Goal: Use online tool/utility: Utilize a website feature to perform a specific function

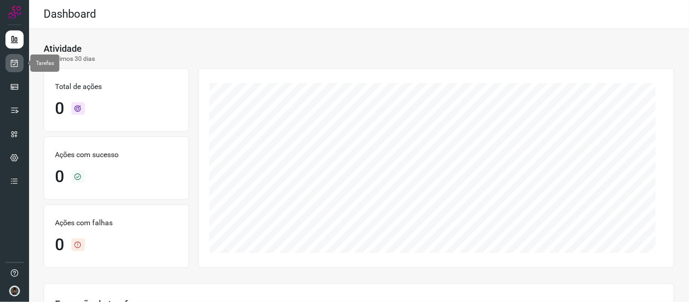
click at [15, 64] on icon at bounding box center [15, 63] width 10 height 9
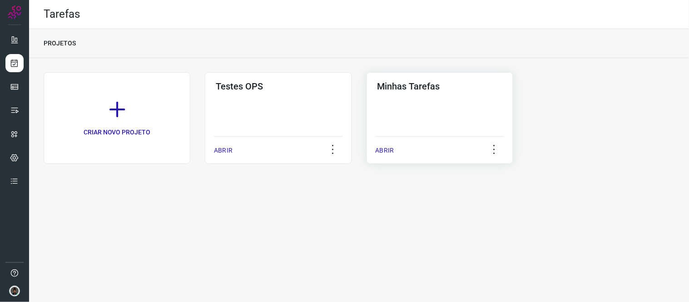
click at [401, 78] on div "Minhas Tarefas" at bounding box center [440, 84] width 129 height 15
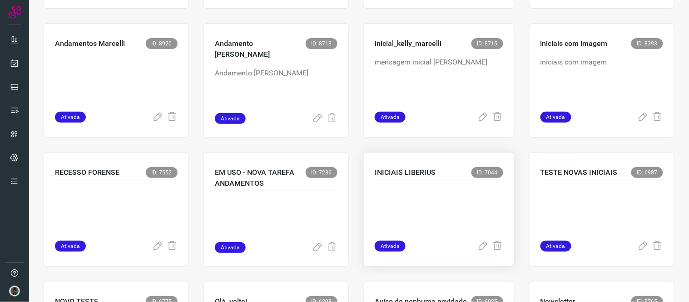
scroll to position [505, 0]
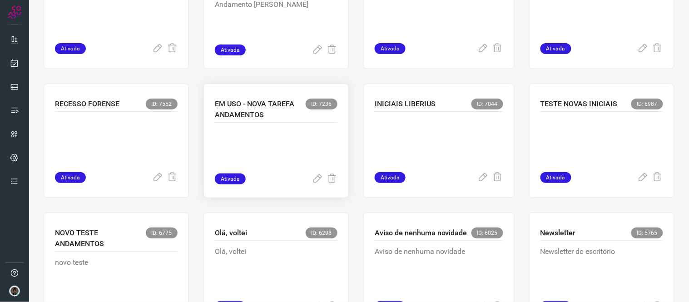
click at [282, 161] on p at bounding box center [276, 150] width 123 height 45
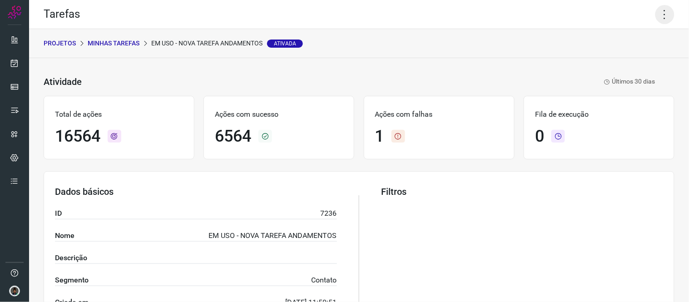
click at [656, 15] on icon at bounding box center [664, 14] width 19 height 19
click at [614, 56] on li "Executar" at bounding box center [625, 59] width 83 height 15
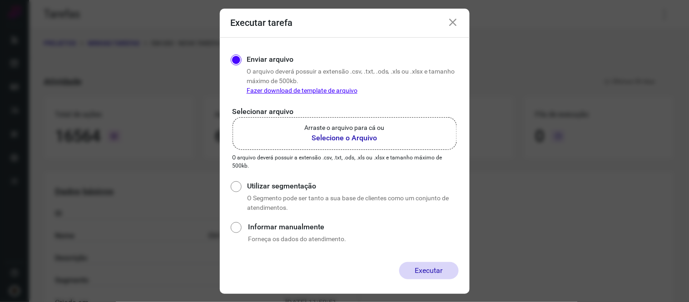
click at [364, 138] on b "Selecione o Arquivo" at bounding box center [345, 138] width 80 height 11
click at [0, 0] on input "Arraste o arquivo para cá ou Selecione o Arquivo" at bounding box center [0, 0] width 0 height 0
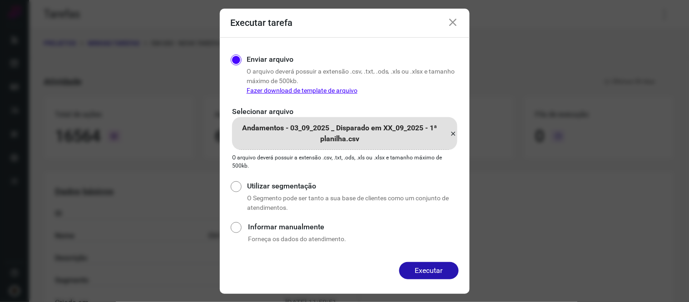
click at [424, 267] on button "Executar" at bounding box center [428, 270] width 59 height 17
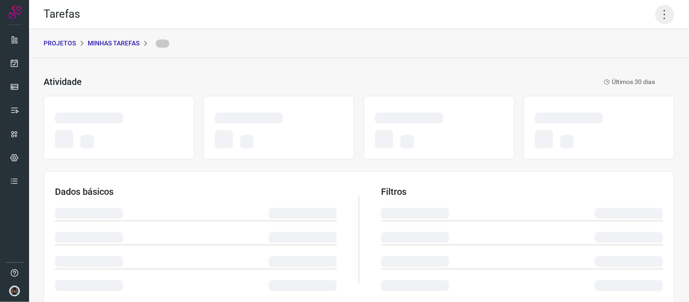
click at [666, 9] on icon at bounding box center [664, 14] width 19 height 19
click at [655, 13] on icon at bounding box center [664, 14] width 19 height 19
click at [658, 10] on icon at bounding box center [664, 14] width 19 height 19
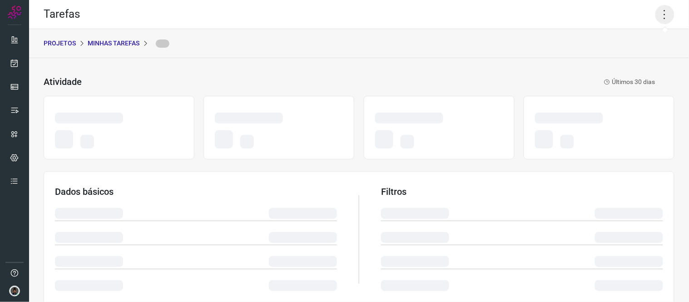
click at [658, 10] on icon at bounding box center [664, 14] width 19 height 19
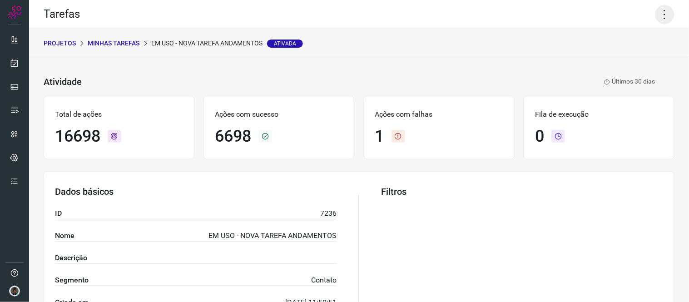
click at [658, 10] on icon at bounding box center [664, 14] width 19 height 19
click at [648, 60] on li "Executar" at bounding box center [625, 59] width 83 height 15
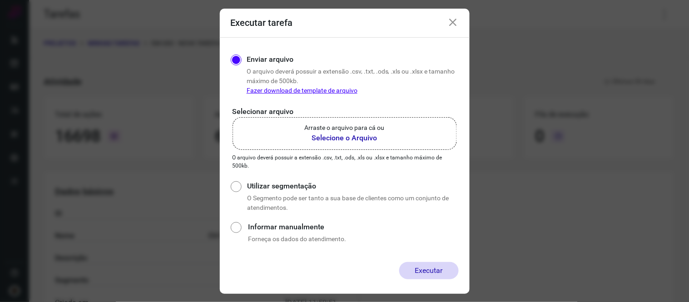
click at [360, 124] on p "Arraste o arquivo para cá ou" at bounding box center [345, 128] width 80 height 10
click at [0, 0] on input "Arraste o arquivo para cá ou Selecione o Arquivo" at bounding box center [0, 0] width 0 height 0
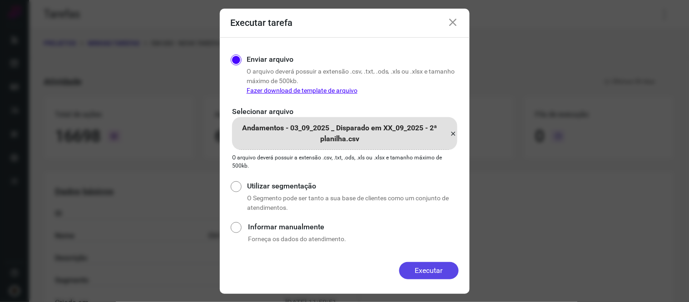
click at [443, 266] on button "Executar" at bounding box center [428, 270] width 59 height 17
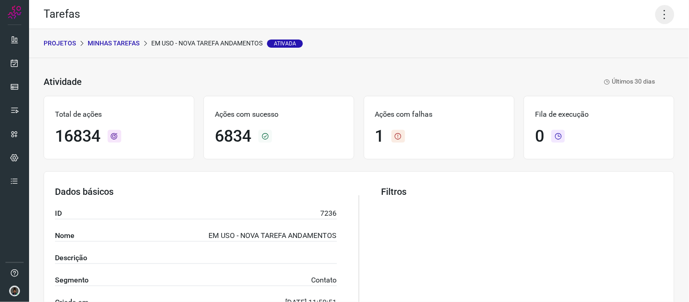
click at [655, 17] on icon at bounding box center [664, 14] width 19 height 19
click at [619, 59] on li "Executar" at bounding box center [625, 59] width 83 height 15
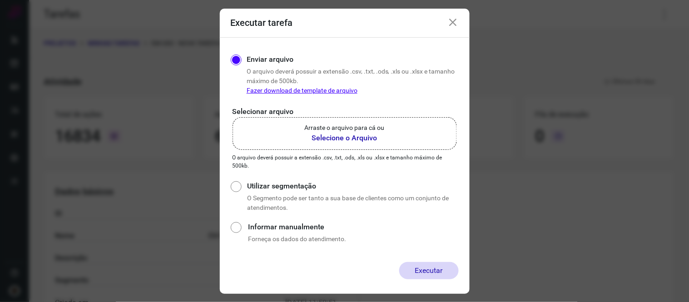
click at [362, 138] on b "Selecione o Arquivo" at bounding box center [345, 138] width 80 height 11
click at [0, 0] on input "Arraste o arquivo para cá ou Selecione o Arquivo" at bounding box center [0, 0] width 0 height 0
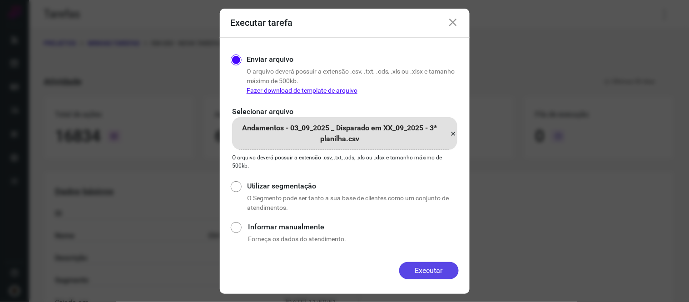
click at [420, 269] on button "Executar" at bounding box center [428, 270] width 59 height 17
